Goal: Task Accomplishment & Management: Manage account settings

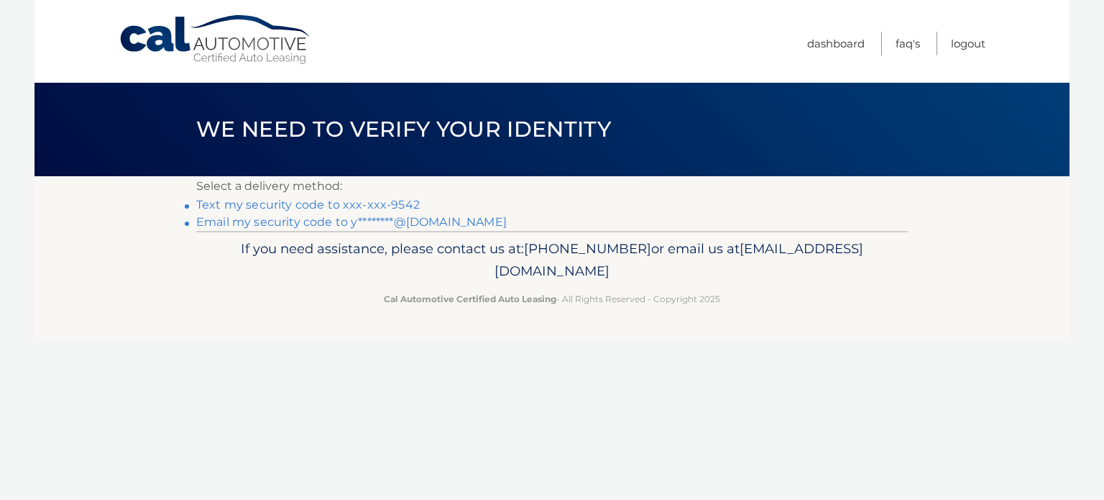
click at [326, 206] on link "Text my security code to xxx-xxx-9542" at bounding box center [308, 205] width 224 height 14
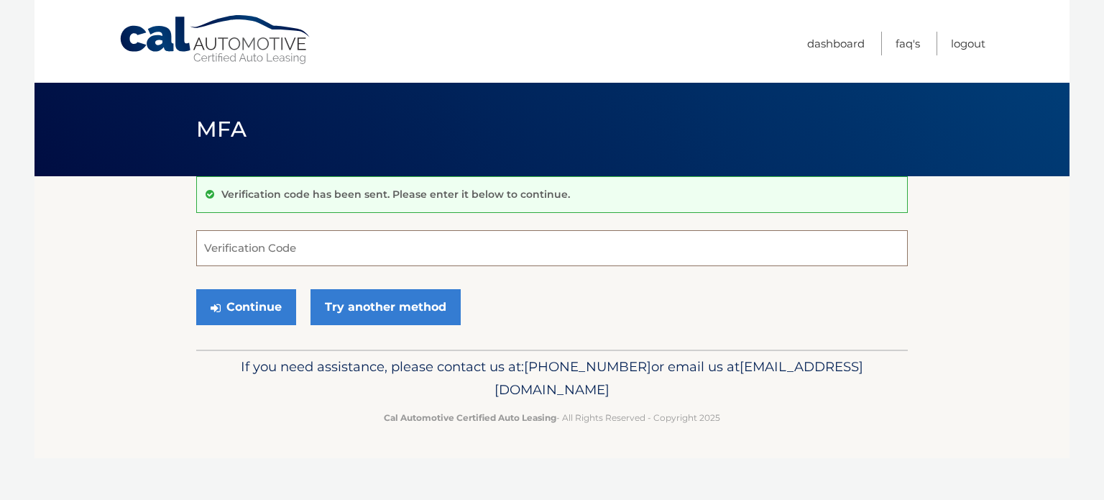
click at [310, 248] on input "Verification Code" at bounding box center [552, 248] width 712 height 36
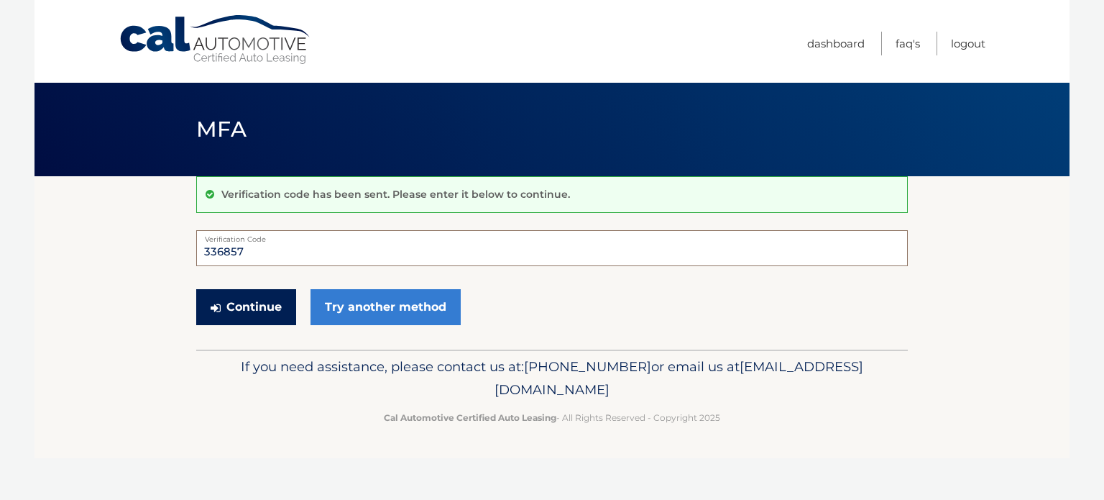
type input "336857"
click at [253, 308] on button "Continue" at bounding box center [246, 307] width 100 height 36
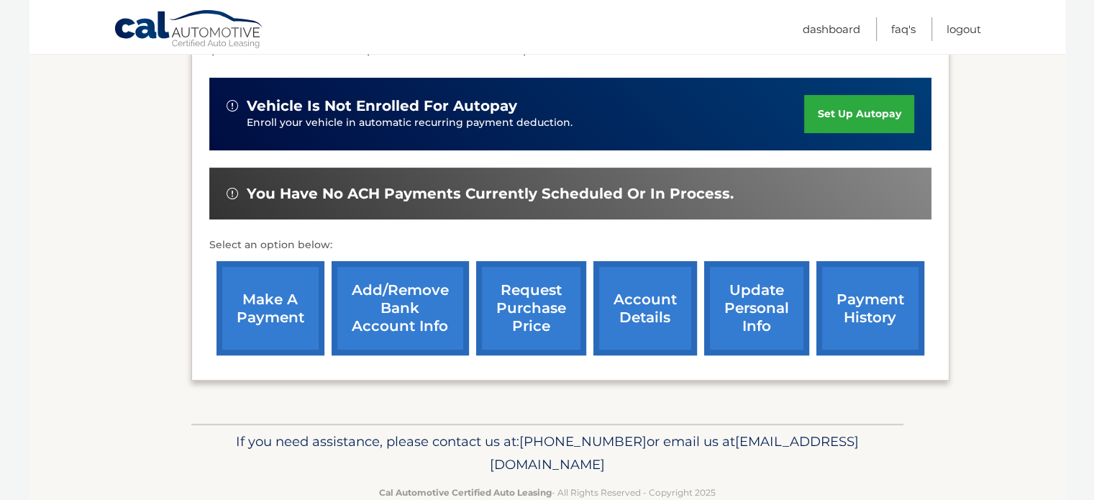
scroll to position [360, 0]
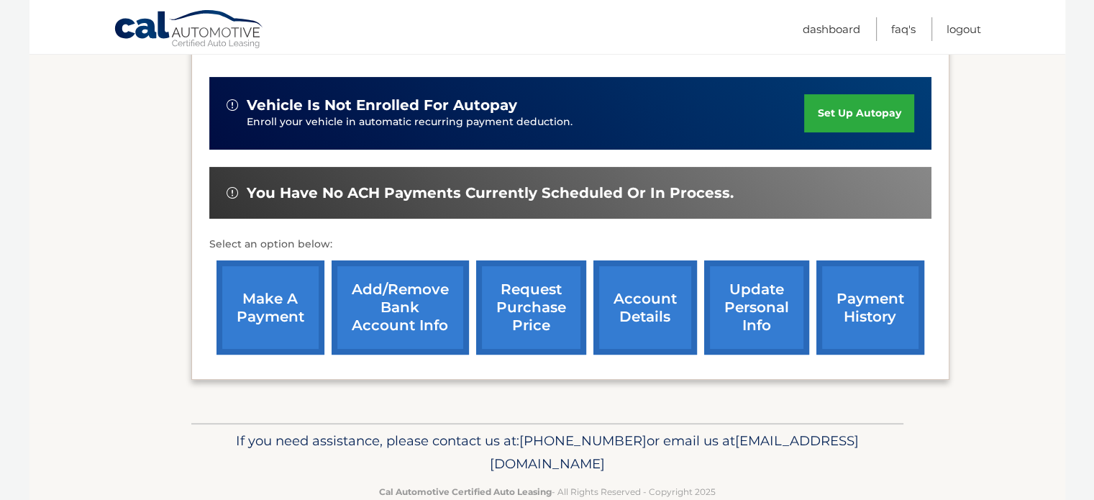
click at [752, 287] on link "update personal info" at bounding box center [756, 307] width 105 height 94
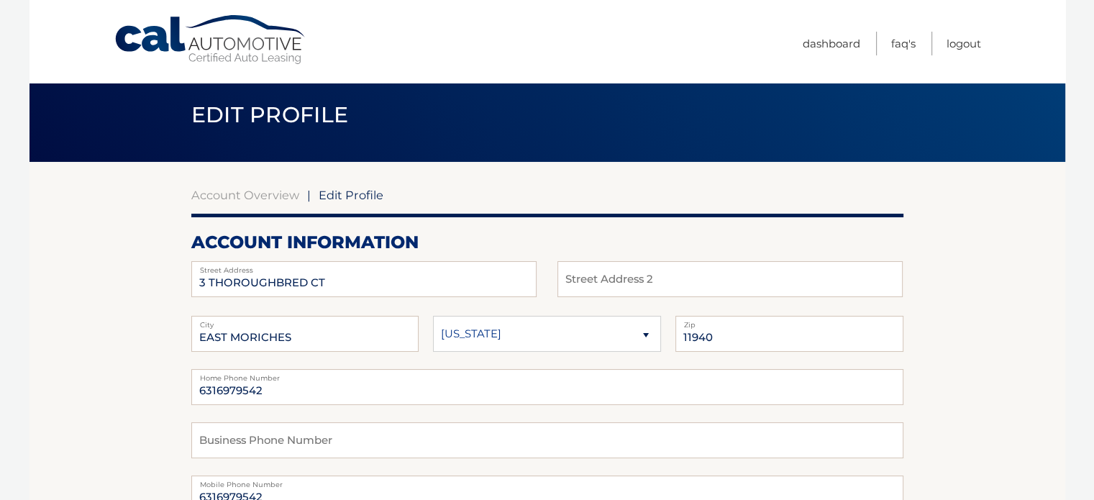
scroll to position [17, 0]
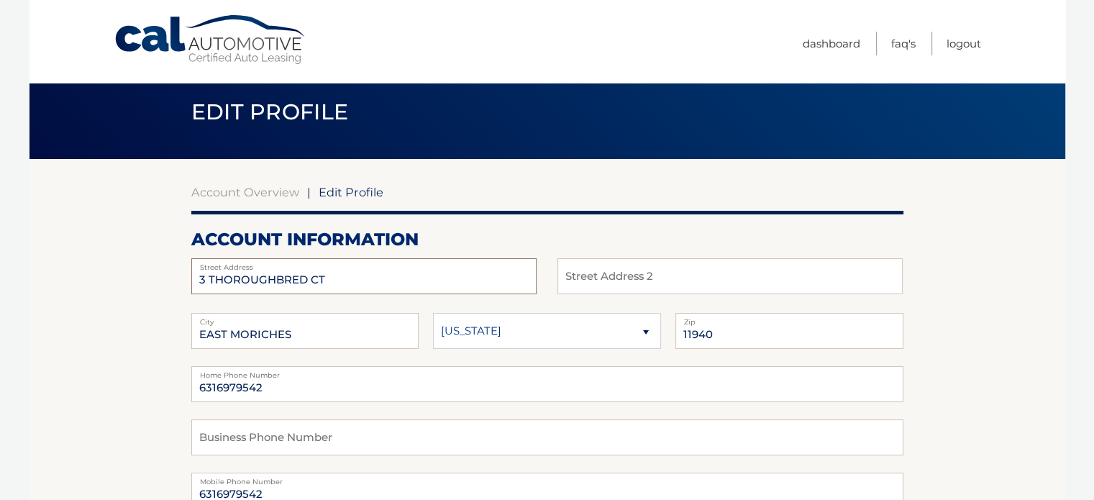
click at [403, 276] on input "3 THOROUGHBRED CT" at bounding box center [363, 276] width 345 height 36
type input "3"
type input "252 Walden Court"
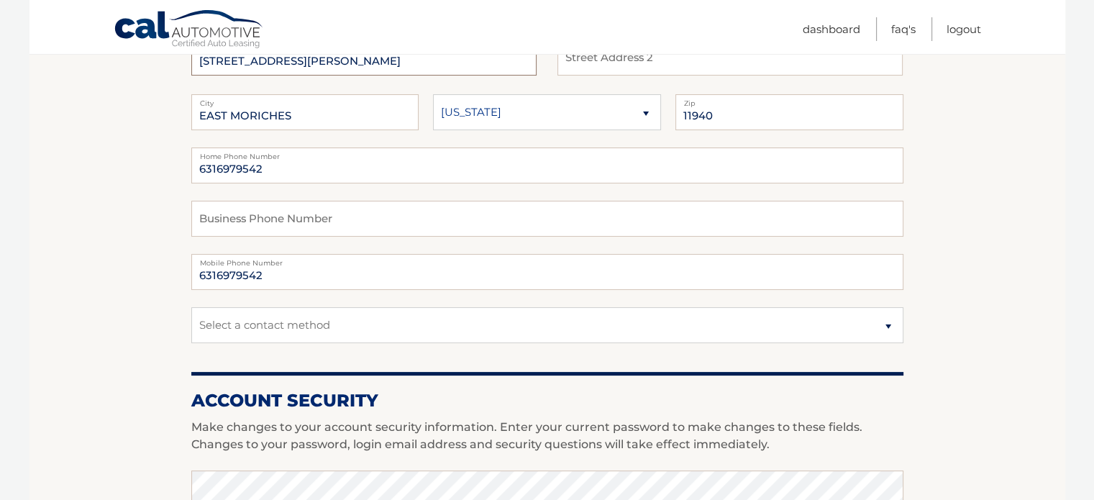
scroll to position [252, 0]
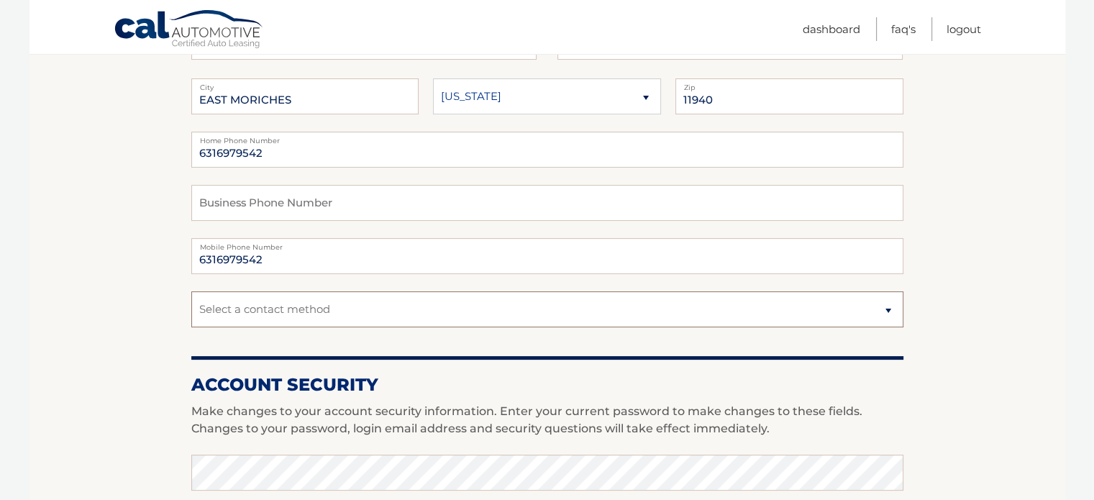
click at [886, 309] on select "Select a contact method Mobile Home" at bounding box center [547, 309] width 712 height 36
select select "1"
click at [191, 291] on select "Select a contact method Mobile Home" at bounding box center [547, 309] width 712 height 36
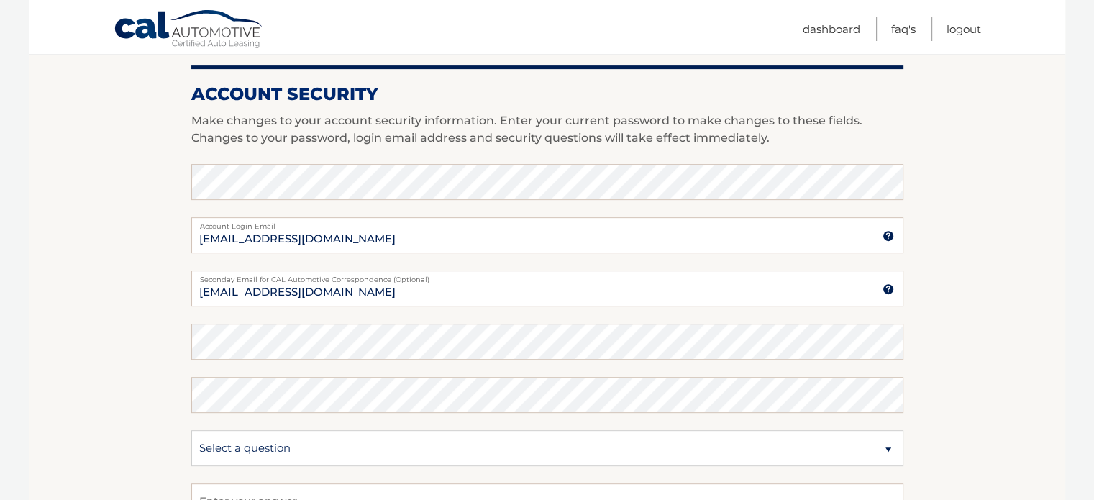
scroll to position [575, 0]
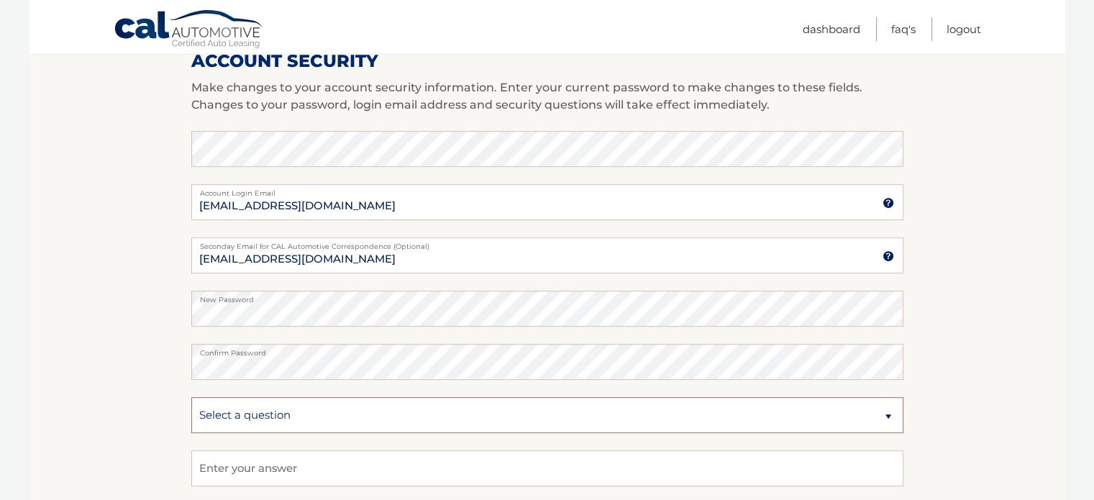
click at [503, 417] on select "Select a question What was the name of your elementary school? What is your mot…" at bounding box center [547, 415] width 712 height 36
select select "2"
click at [191, 397] on select "Select a question What was the name of your elementary school? What is your mot…" at bounding box center [547, 415] width 712 height 36
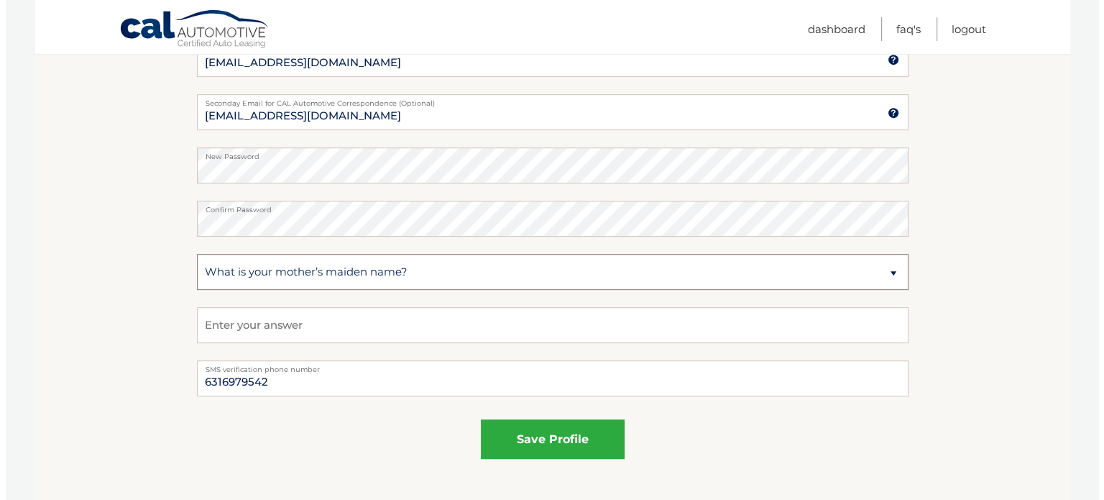
scroll to position [719, 0]
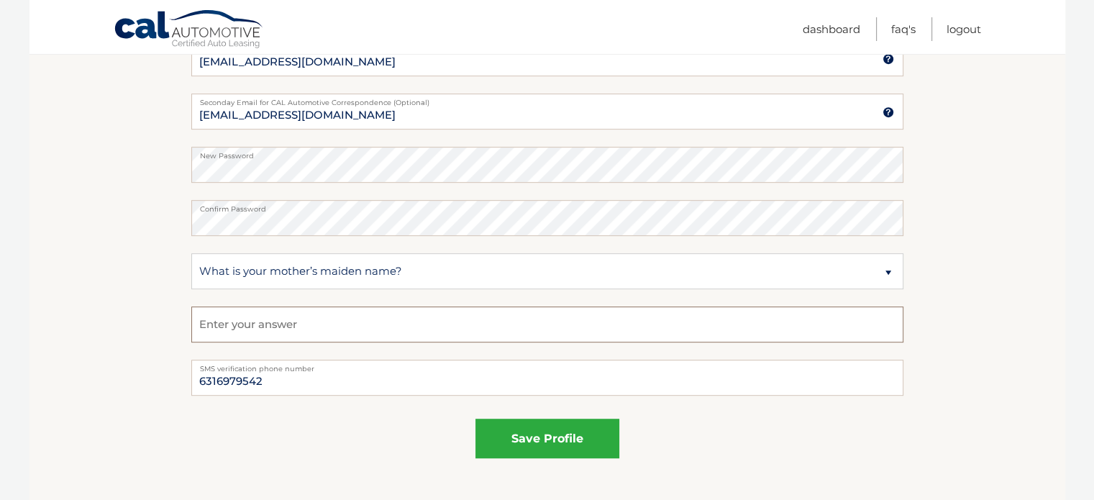
click at [290, 321] on input "text" at bounding box center [547, 324] width 712 height 36
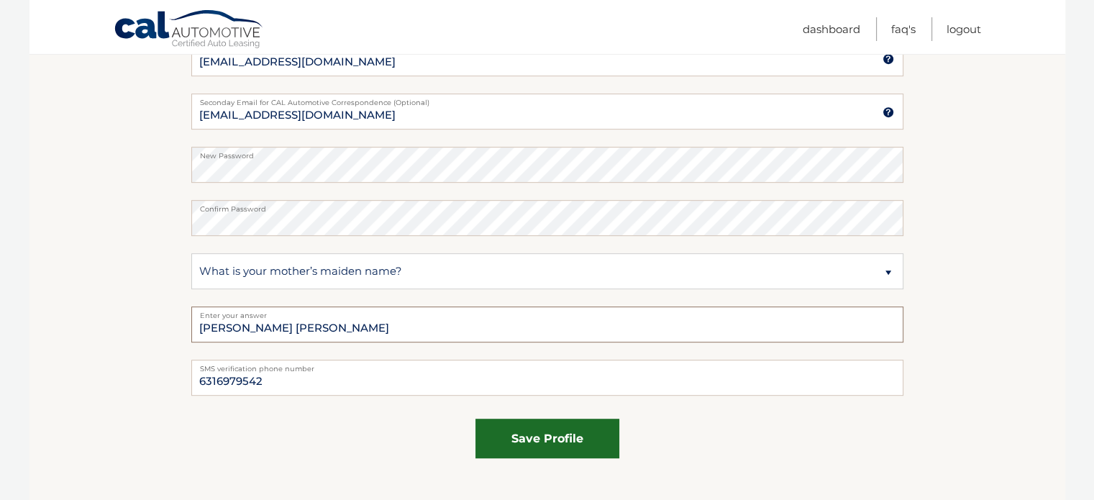
type input "Clare Ann Henry"
click at [569, 436] on button "save profile" at bounding box center [547, 438] width 144 height 40
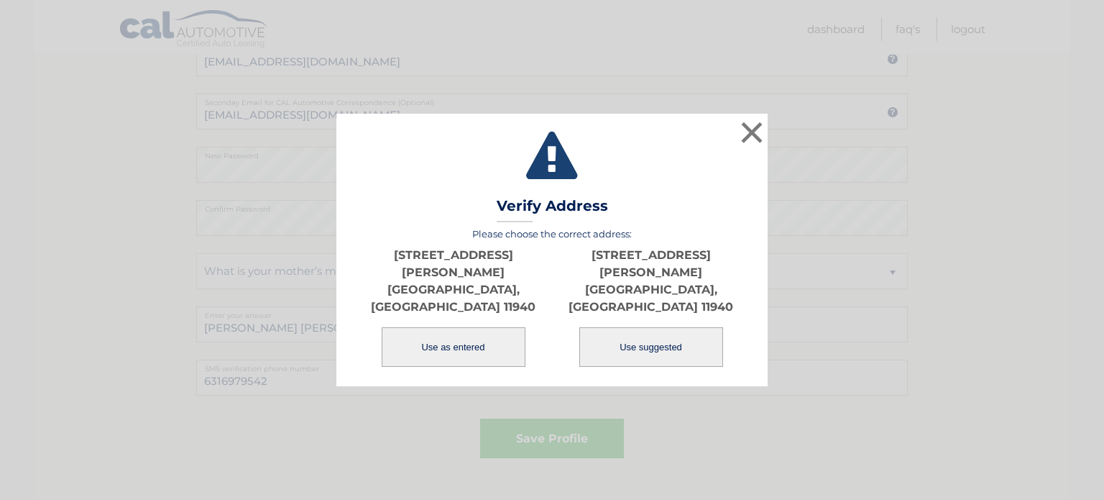
click at [457, 330] on button "Use as entered" at bounding box center [454, 347] width 144 height 40
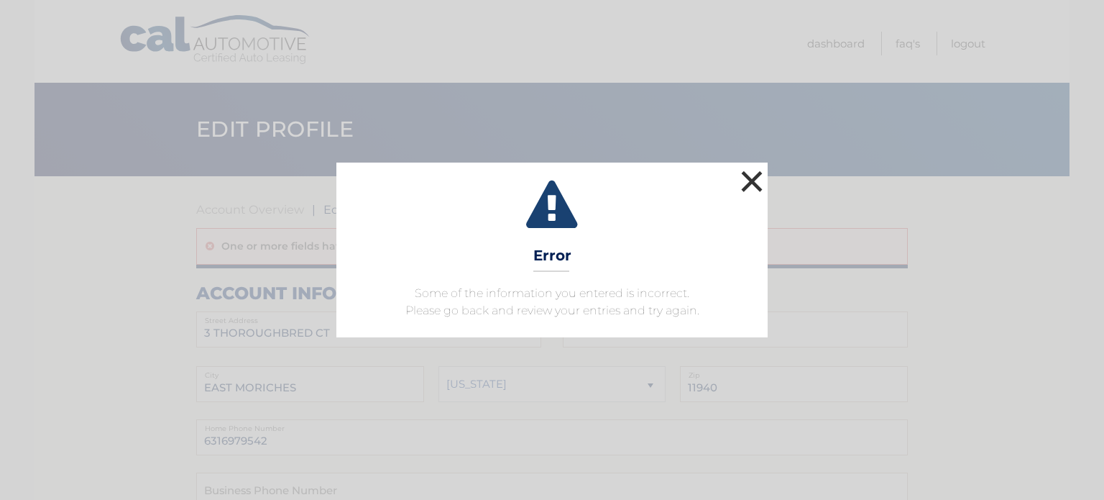
click at [760, 179] on button "×" at bounding box center [752, 181] width 29 height 29
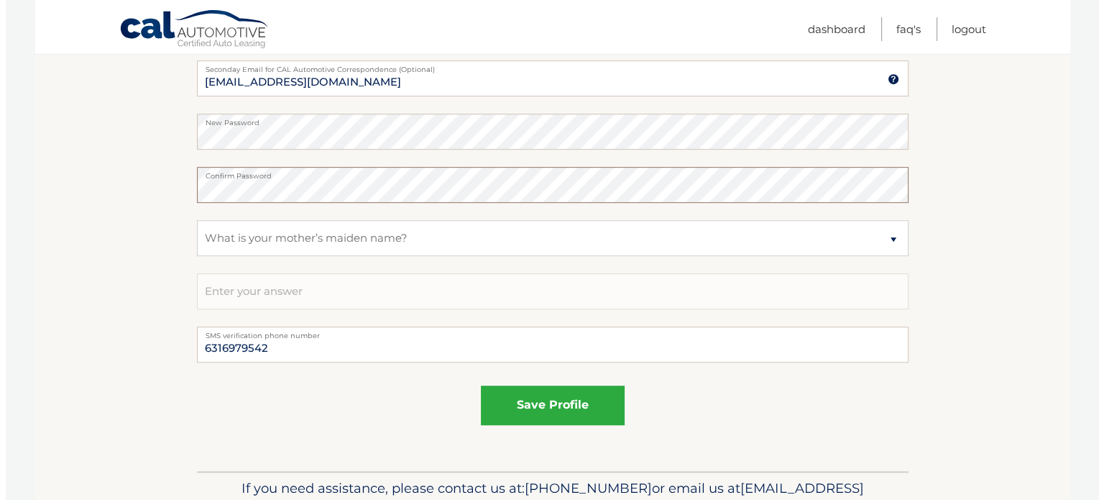
scroll to position [808, 0]
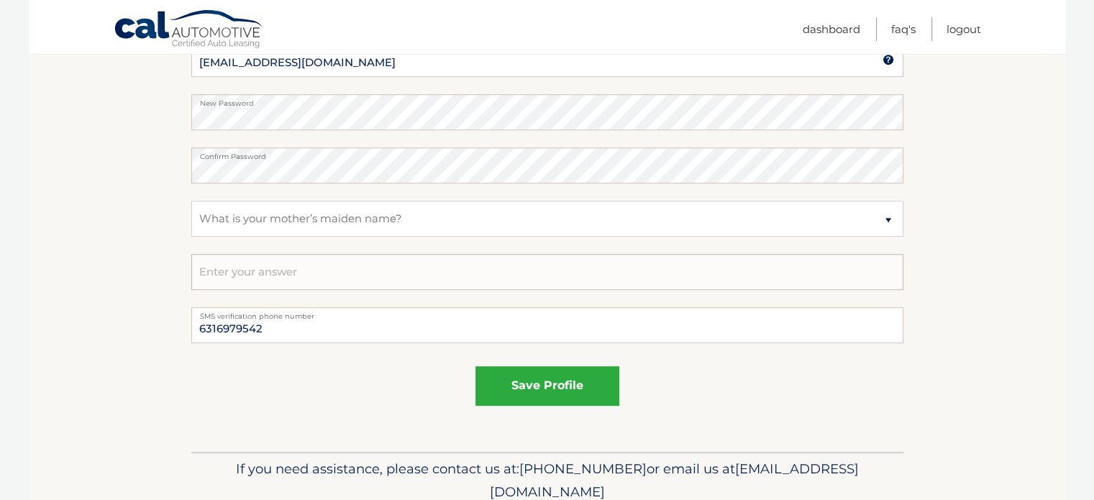
click at [291, 267] on input "text" at bounding box center [547, 272] width 712 height 36
type input "[PERSON_NAME] [PERSON_NAME]"
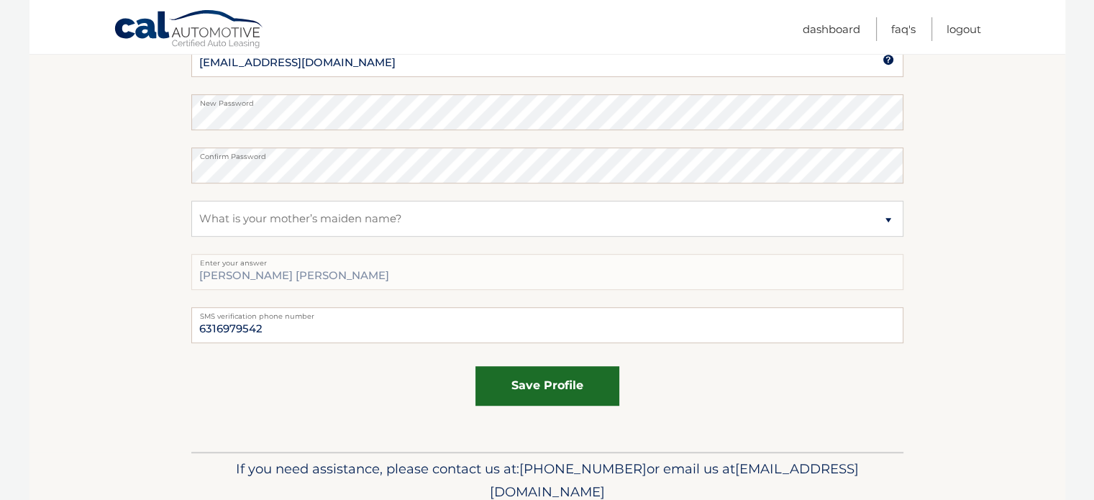
click at [526, 380] on button "save profile" at bounding box center [547, 386] width 144 height 40
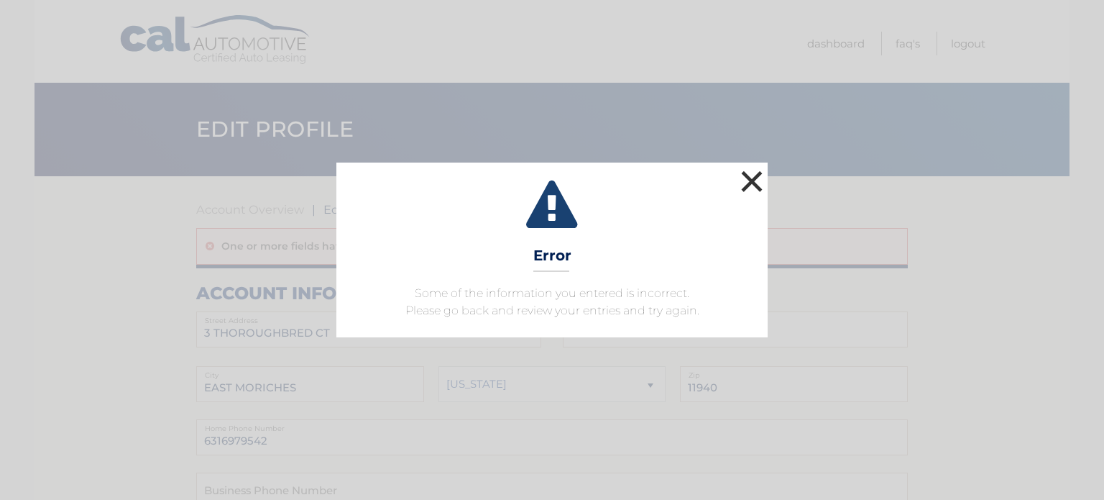
click at [750, 180] on button "×" at bounding box center [752, 181] width 29 height 29
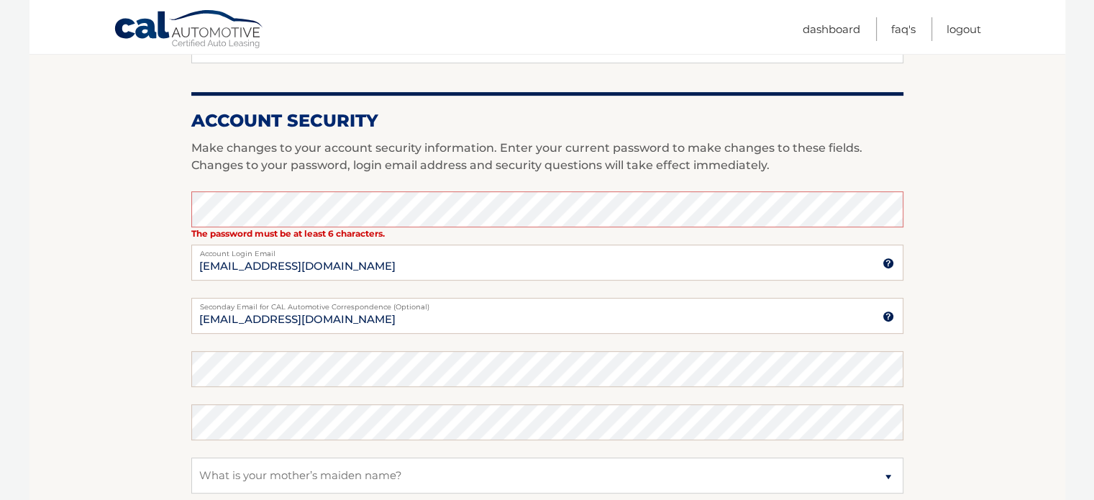
scroll to position [557, 0]
